Goal: Transaction & Acquisition: Purchase product/service

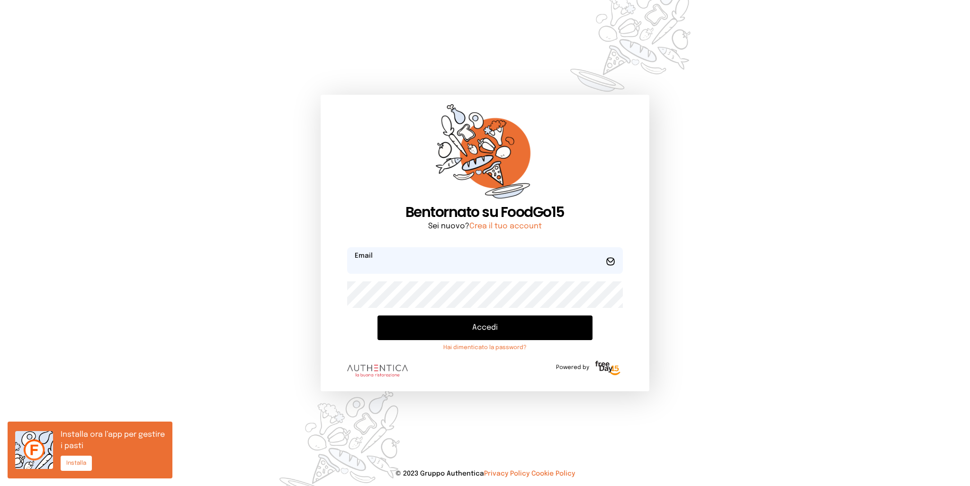
type input "**********"
click at [444, 321] on button "Accedi" at bounding box center [485, 328] width 215 height 25
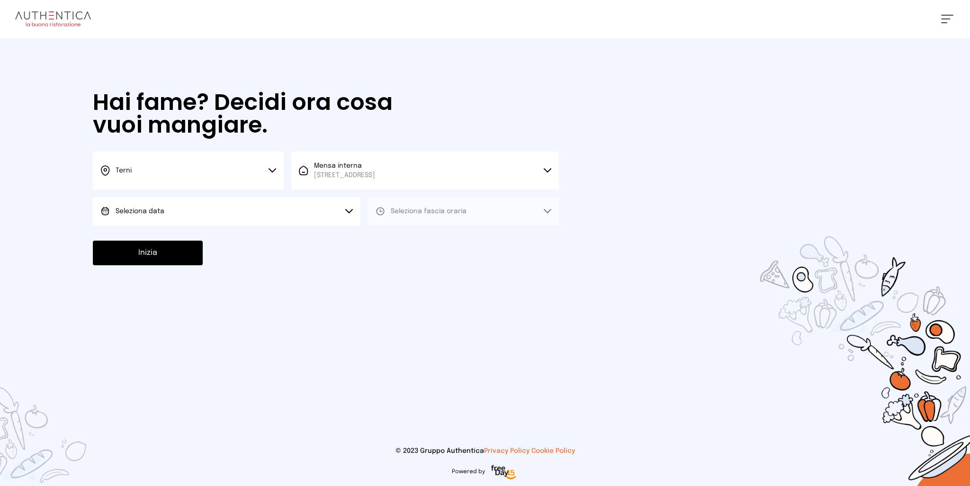
click at [280, 213] on button "Seleziona data" at bounding box center [227, 211] width 268 height 28
click at [173, 243] on li "[DATE], [DATE]" at bounding box center [227, 237] width 268 height 25
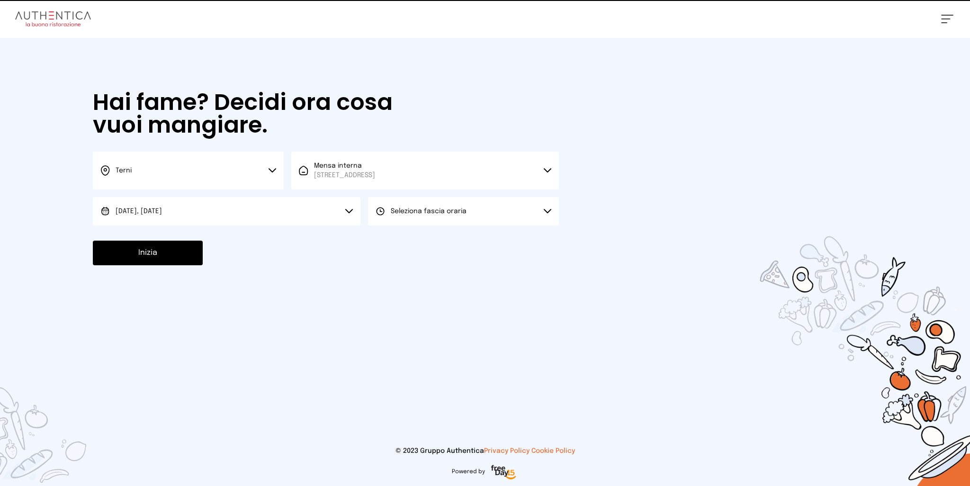
drag, startPoint x: 478, startPoint y: 200, endPoint x: 443, endPoint y: 217, distance: 38.1
click at [478, 202] on button "Seleziona fascia oraria" at bounding box center [463, 211] width 191 height 28
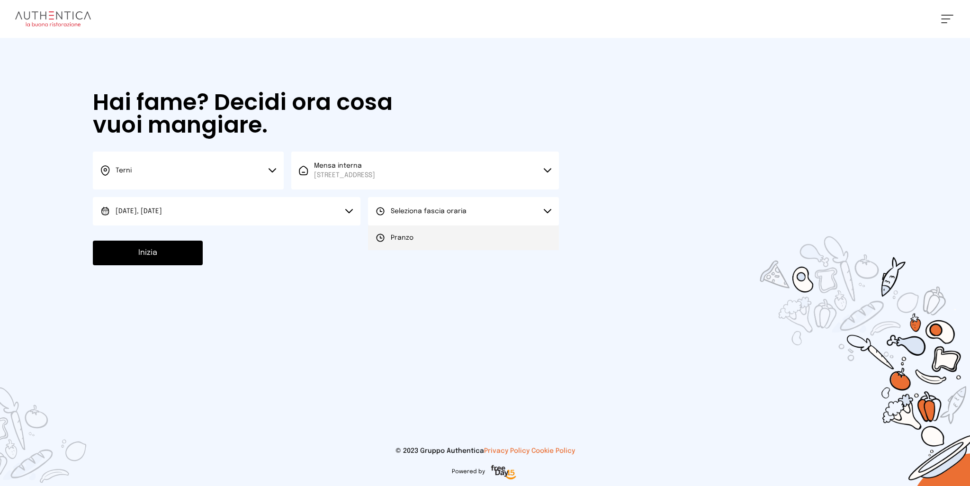
click at [421, 235] on li "Pranzo" at bounding box center [463, 237] width 191 height 25
click at [138, 253] on button "Inizia" at bounding box center [148, 253] width 110 height 25
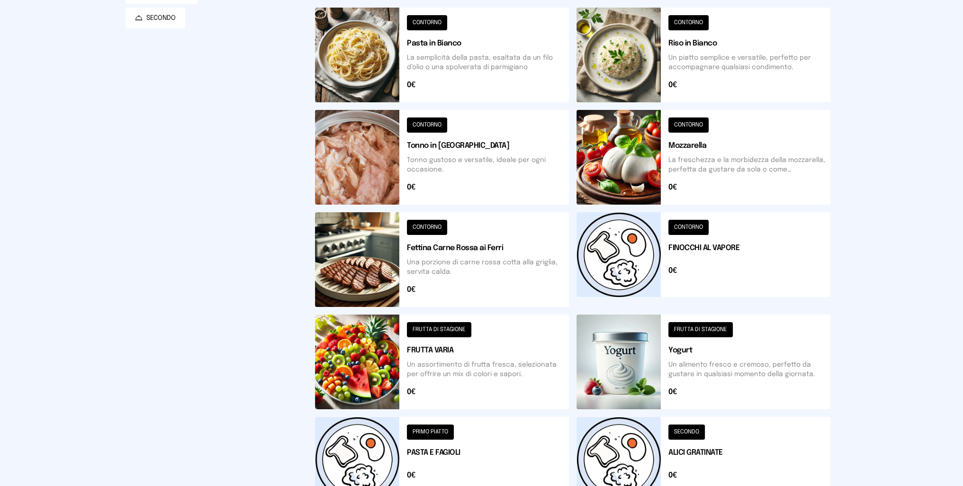
scroll to position [284, 0]
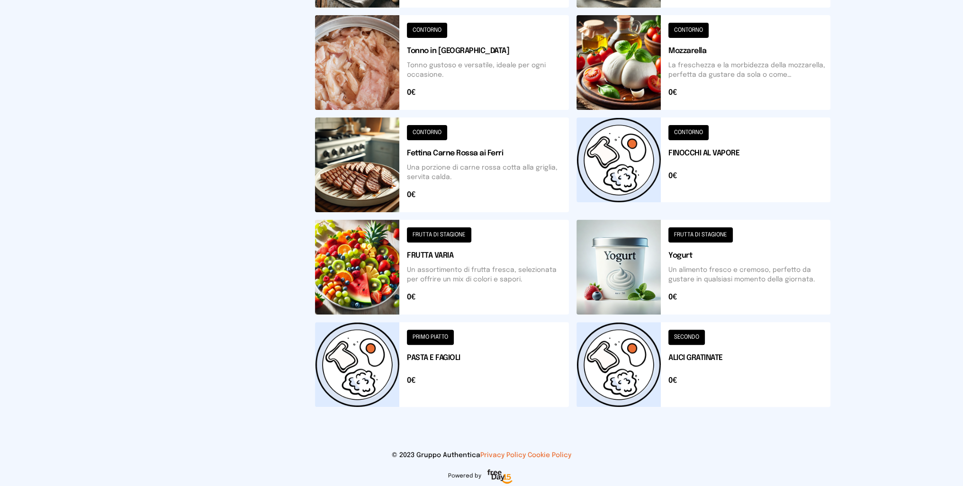
click at [620, 360] on button at bounding box center [704, 364] width 254 height 85
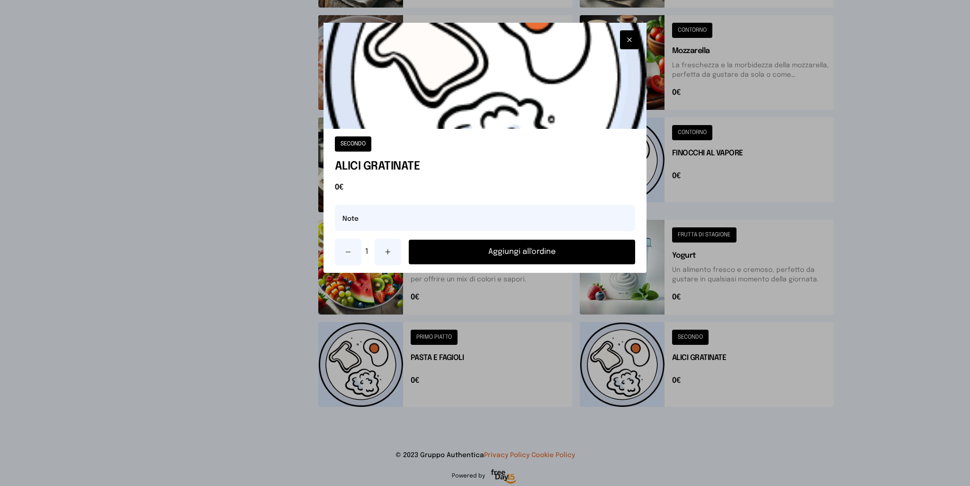
click at [490, 247] on button "Aggiungi all'ordine" at bounding box center [522, 252] width 227 height 25
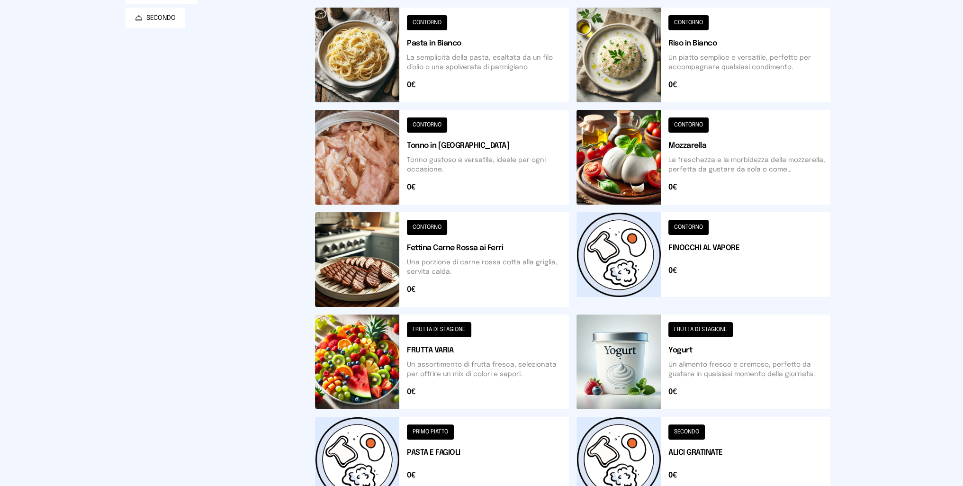
scroll to position [237, 0]
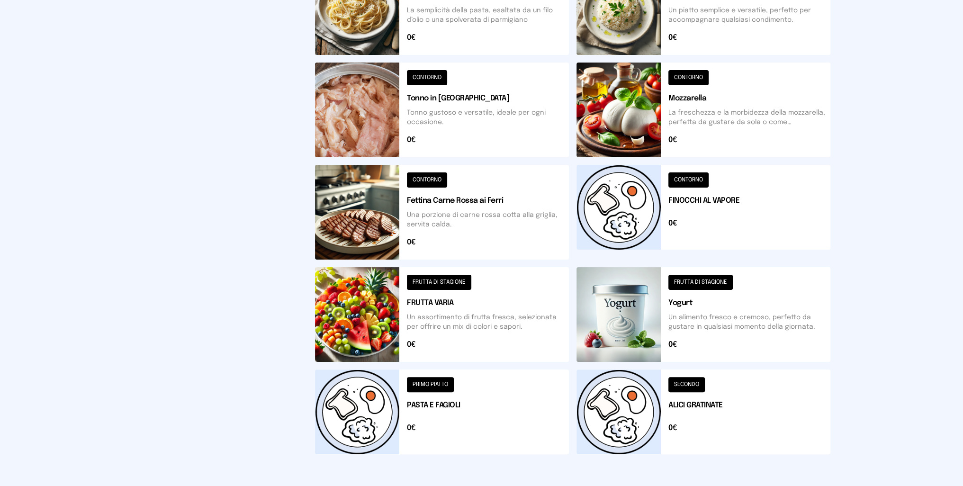
click at [603, 214] on button at bounding box center [704, 212] width 254 height 95
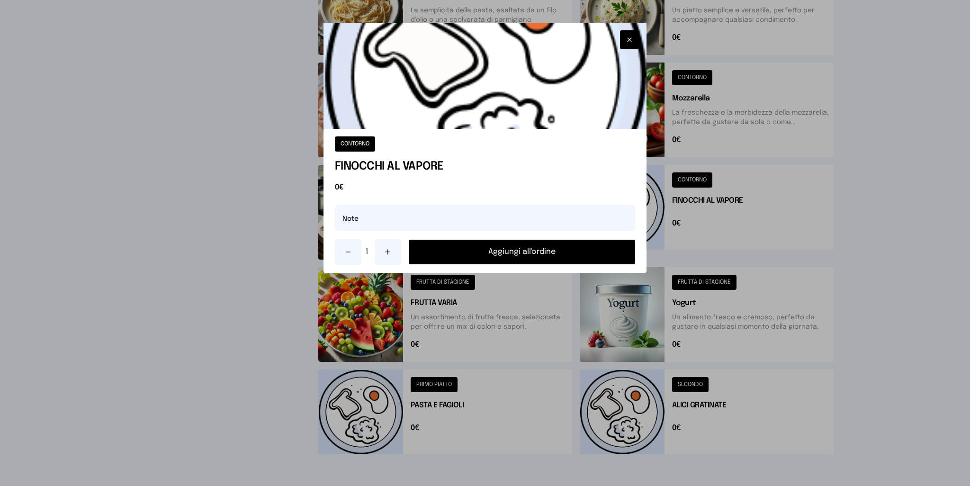
click at [553, 249] on button "Aggiungi all'ordine" at bounding box center [522, 252] width 227 height 25
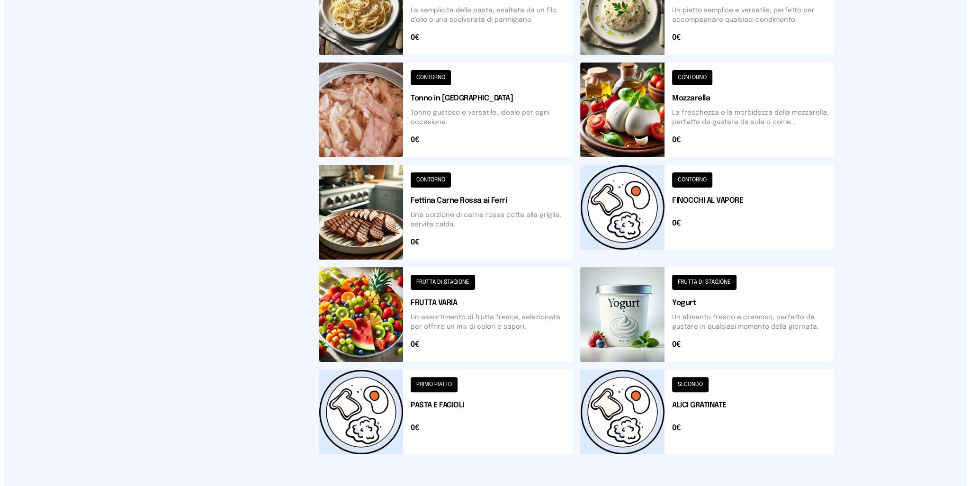
scroll to position [0, 0]
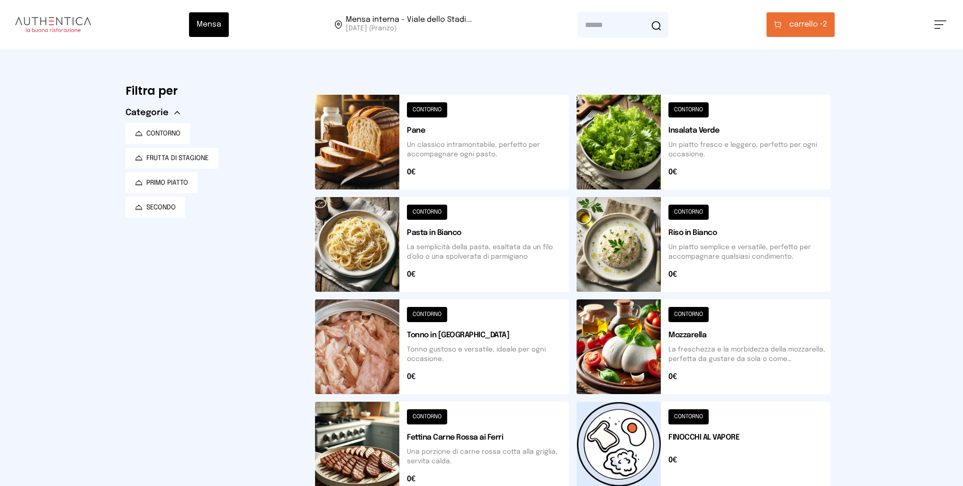
click at [802, 25] on span "carrello •" at bounding box center [806, 24] width 34 height 11
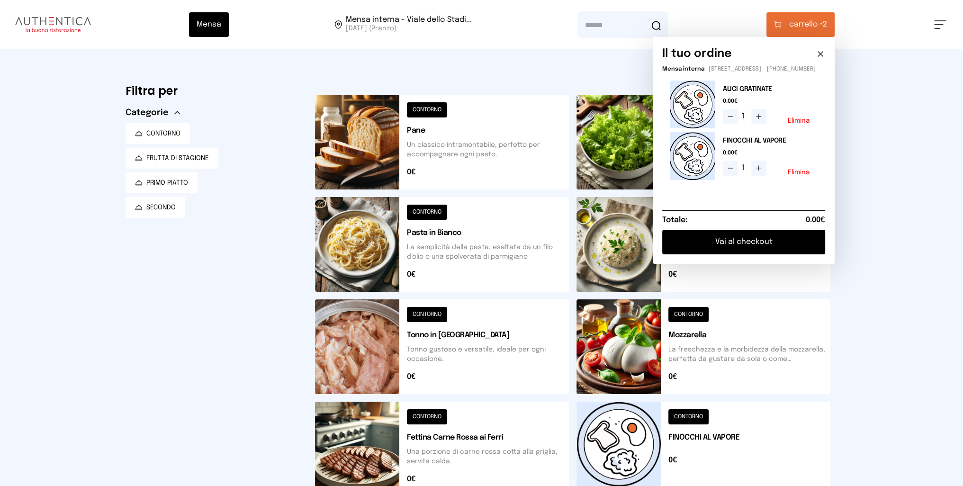
click at [769, 254] on button "Vai al checkout" at bounding box center [743, 242] width 163 height 25
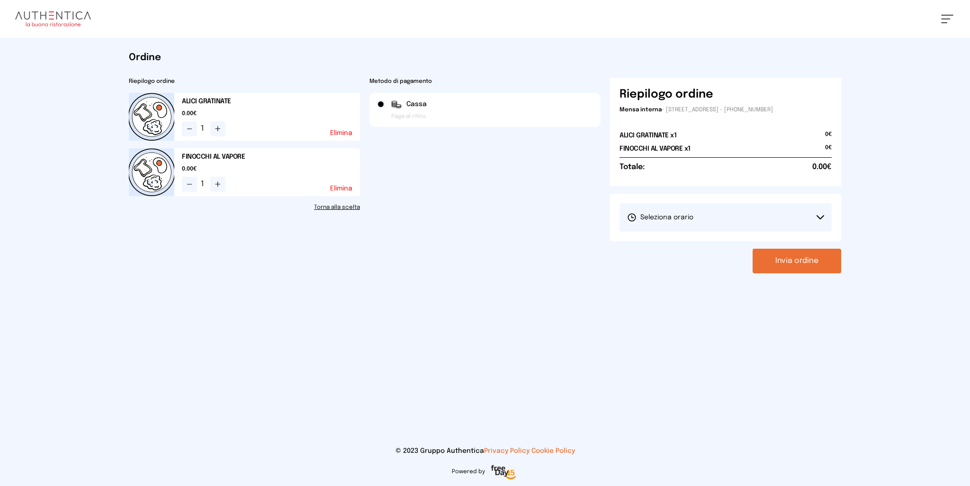
drag, startPoint x: 730, startPoint y: 211, endPoint x: 708, endPoint y: 218, distance: 22.6
click at [730, 211] on button "Seleziona orario" at bounding box center [726, 217] width 212 height 28
click at [673, 240] on span "1° Turno (13:00 - 15:00)" at bounding box center [663, 243] width 72 height 9
click at [780, 267] on button "Invia ordine" at bounding box center [797, 261] width 89 height 25
